Goal: Find specific page/section: Find specific page/section

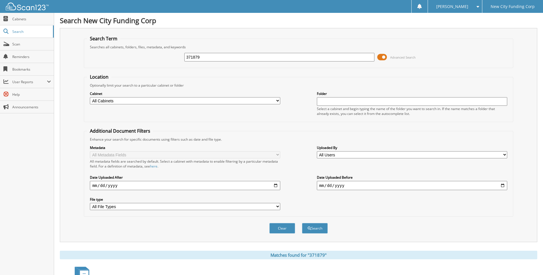
click at [214, 57] on input "371879" at bounding box center [279, 57] width 190 height 9
type input "363946"
click at [302, 223] on button "Search" at bounding box center [315, 228] width 26 height 11
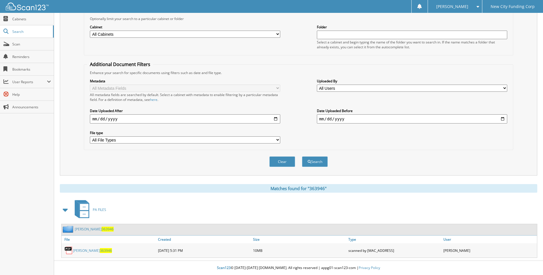
click at [86, 251] on link "[PERSON_NAME] 363946" at bounding box center [92, 251] width 39 height 5
